Goal: Task Accomplishment & Management: Manage account settings

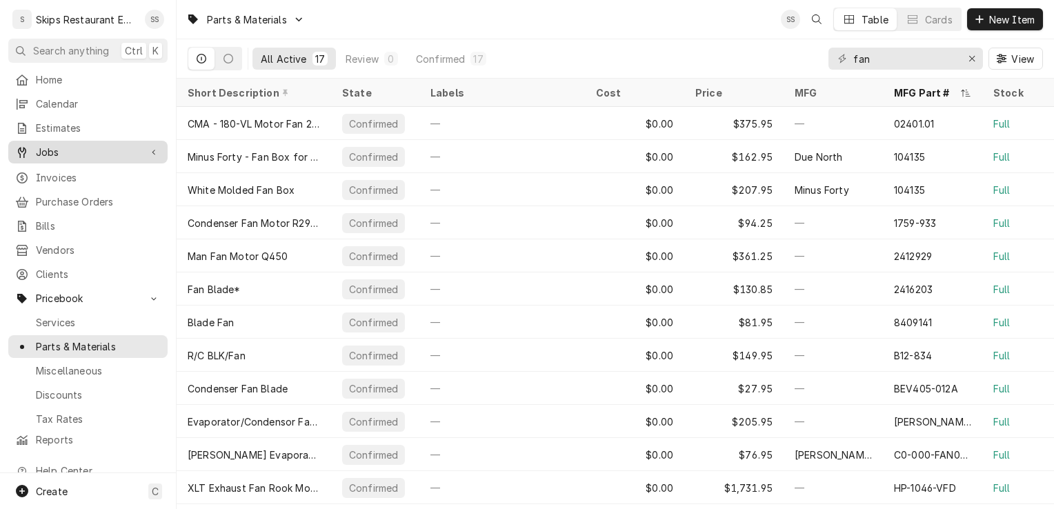
click at [54, 150] on span "Jobs" at bounding box center [88, 152] width 104 height 14
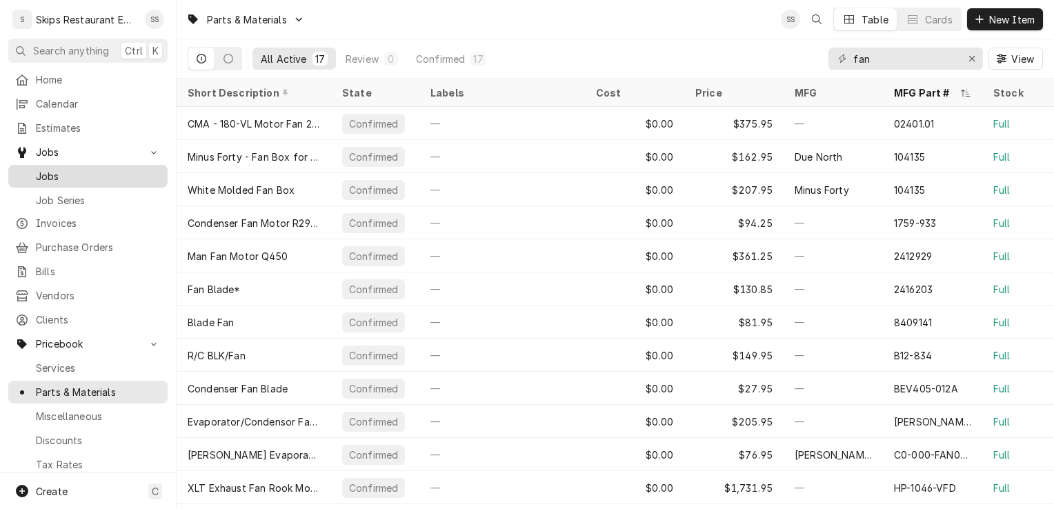
click at [59, 177] on span "Jobs" at bounding box center [98, 176] width 125 height 14
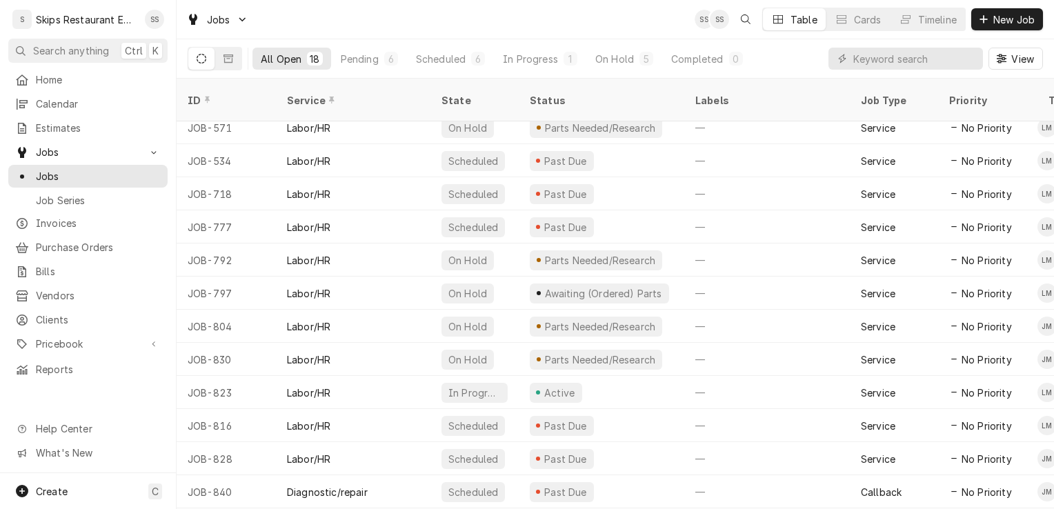
scroll to position [3, 0]
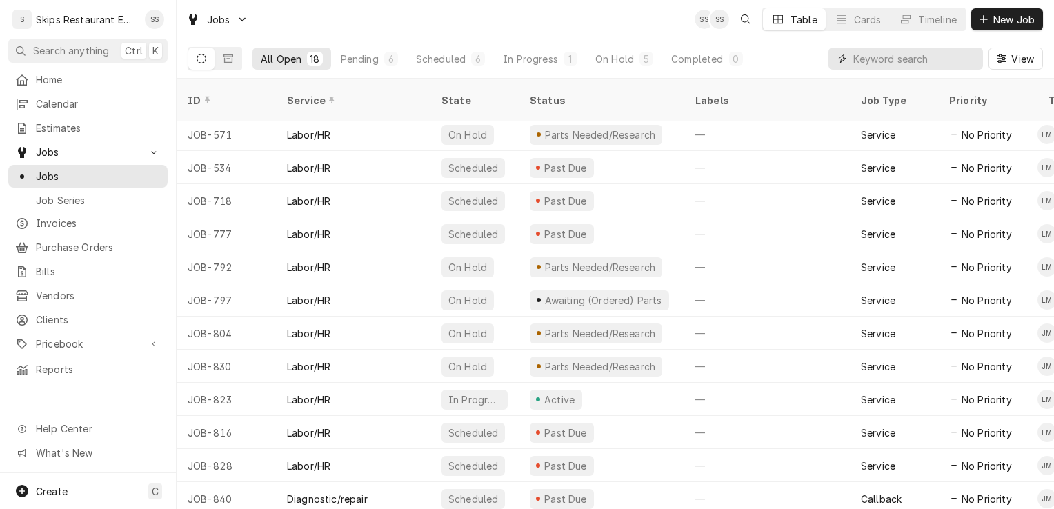
click at [886, 59] on input "Dynamic Content Wrapper" at bounding box center [915, 59] width 123 height 22
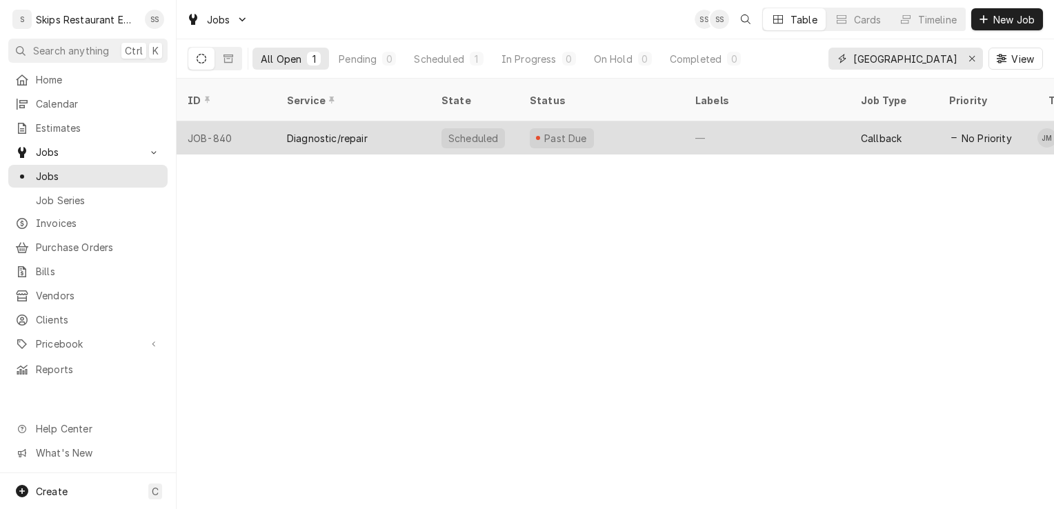
type input "Tokyo"
click at [345, 131] on div "Diagnostic/repair" at bounding box center [327, 138] width 81 height 14
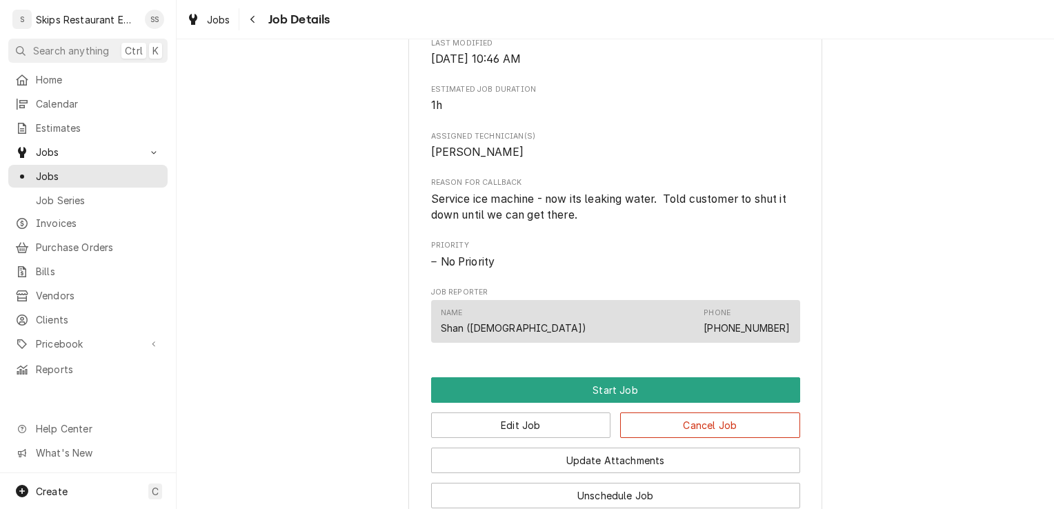
scroll to position [582, 0]
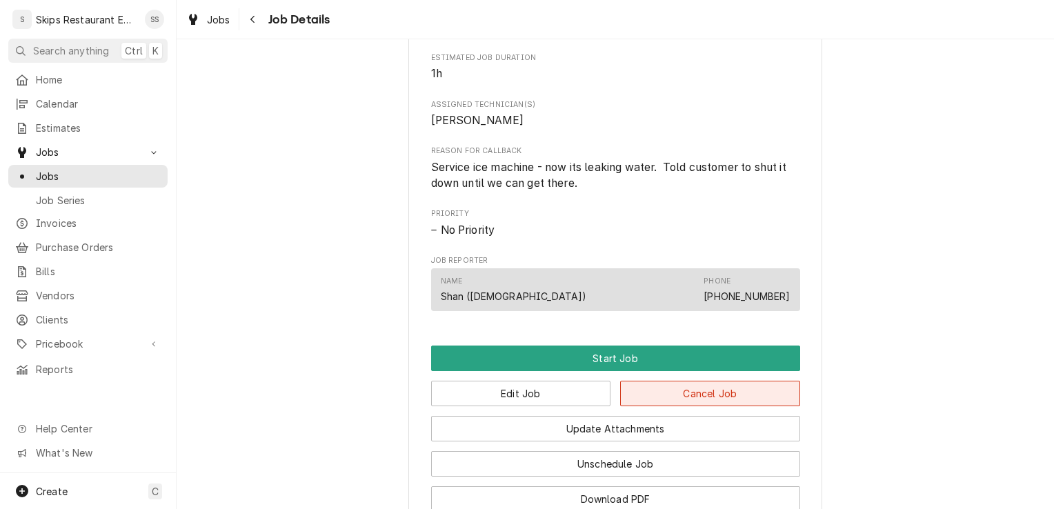
click at [707, 406] on button "Cancel Job" at bounding box center [710, 394] width 180 height 26
